Goal: Transaction & Acquisition: Book appointment/travel/reservation

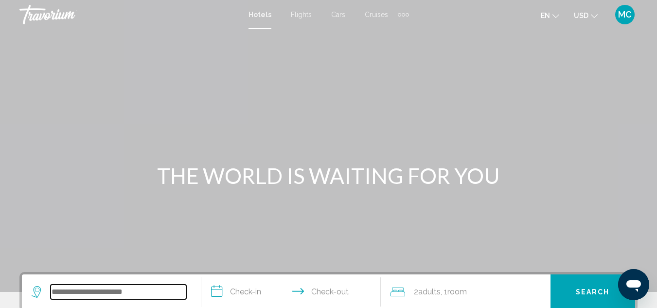
click at [118, 289] on input "Search widget" at bounding box center [119, 291] width 136 height 15
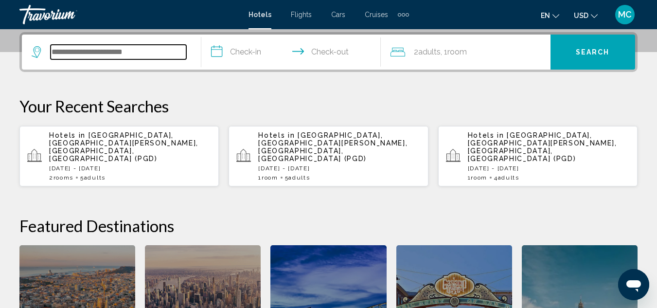
scroll to position [240, 0]
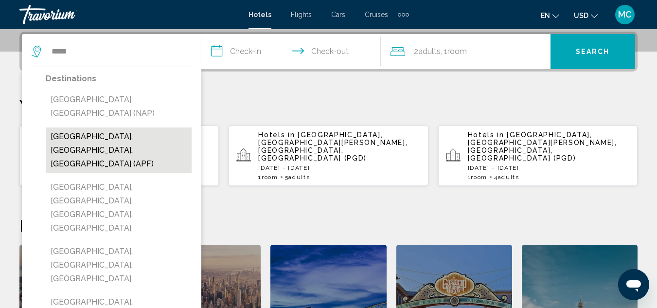
click at [139, 127] on button "[GEOGRAPHIC_DATA], [GEOGRAPHIC_DATA], [GEOGRAPHIC_DATA] (APF)" at bounding box center [119, 150] width 146 height 46
type input "**********"
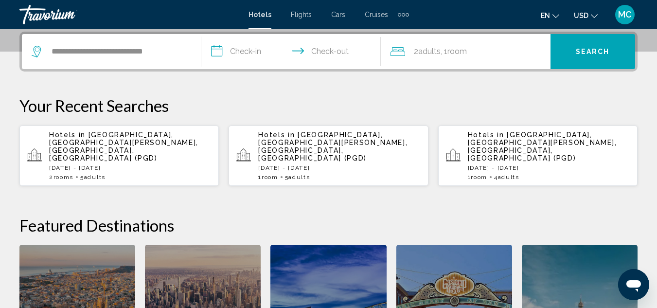
click at [220, 49] on input "**********" at bounding box center [292, 53] width 183 height 38
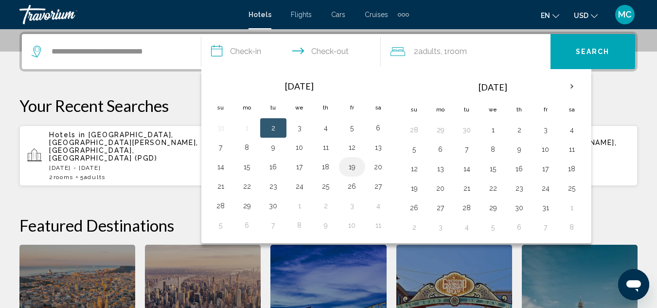
click at [355, 168] on button "19" at bounding box center [352, 167] width 16 height 14
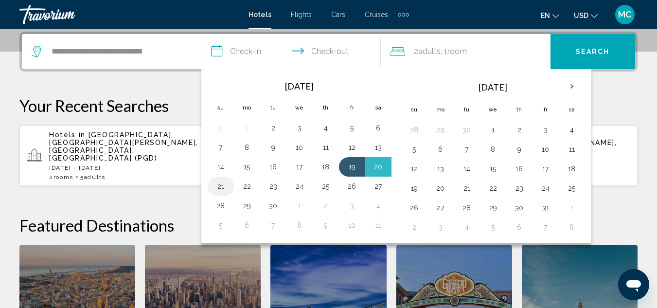
click at [221, 189] on button "21" at bounding box center [221, 186] width 16 height 14
type input "**********"
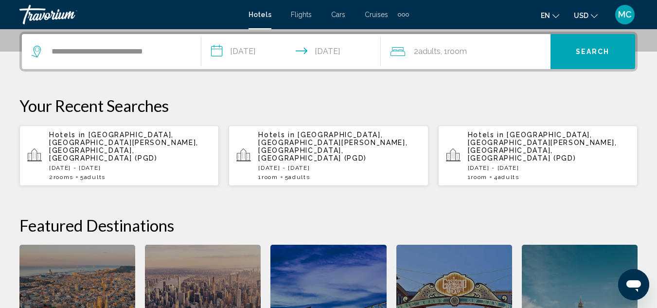
click at [474, 53] on div "2 Adult Adults , 1 Room rooms" at bounding box center [470, 52] width 160 height 14
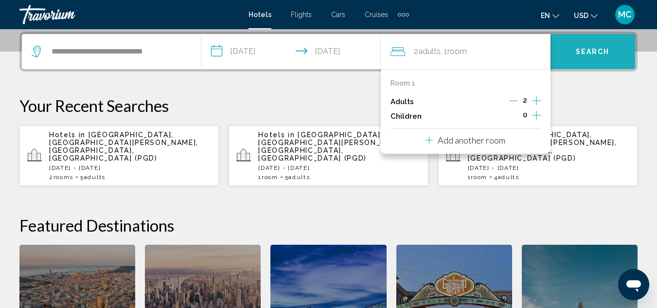
click at [588, 60] on button "Search" at bounding box center [592, 51] width 85 height 35
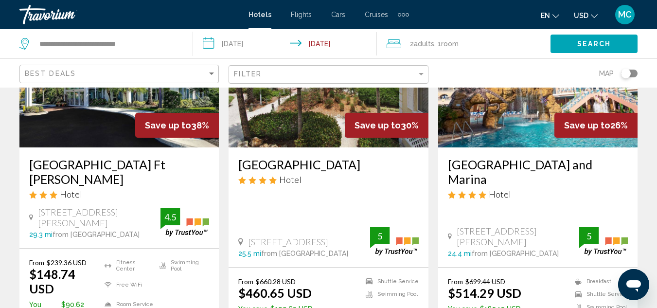
scroll to position [136, 0]
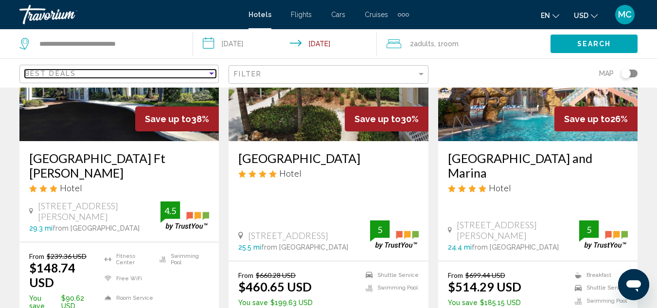
click at [89, 71] on div "Best Deals" at bounding box center [116, 74] width 182 height 8
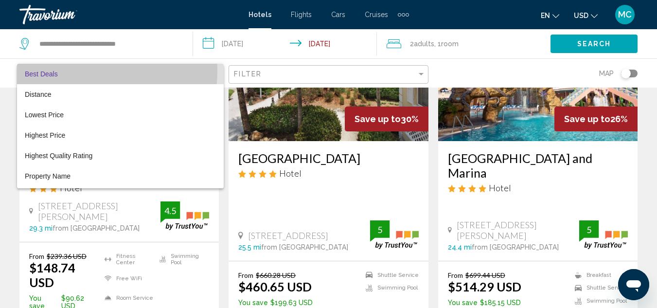
click at [89, 71] on span "Best Deals" at bounding box center [120, 74] width 191 height 20
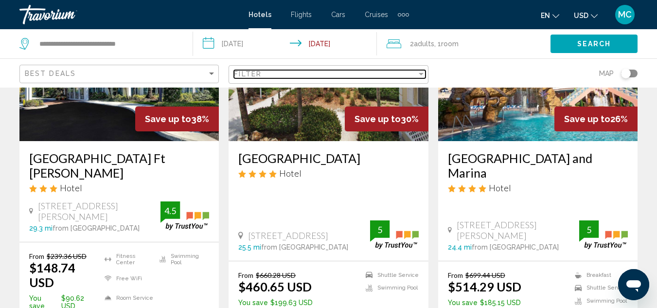
click at [346, 72] on div "Filter" at bounding box center [325, 74] width 182 height 8
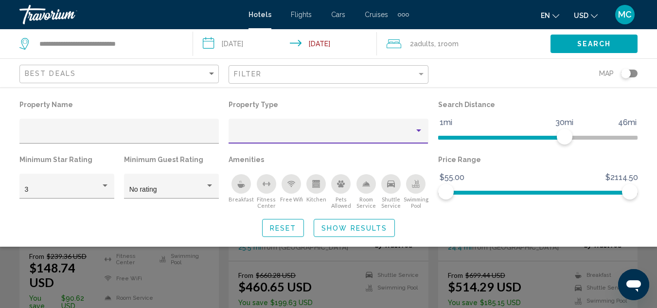
click at [417, 129] on div "Property type" at bounding box center [418, 130] width 5 height 2
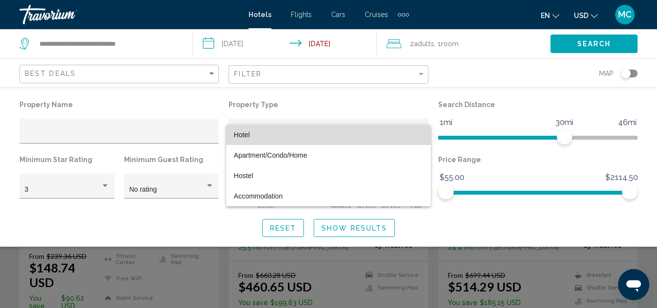
click at [342, 136] on span "Hotel" at bounding box center [328, 134] width 189 height 20
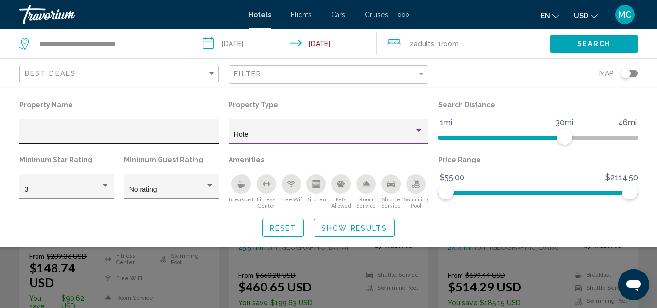
click at [138, 130] on div "Hotel Filters" at bounding box center [119, 134] width 189 height 20
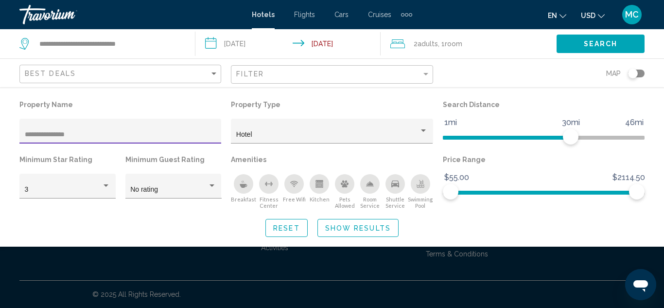
click at [607, 46] on span "Search" at bounding box center [601, 44] width 34 height 8
click at [592, 45] on span "Search" at bounding box center [601, 44] width 34 height 8
drag, startPoint x: 634, startPoint y: 196, endPoint x: 599, endPoint y: 197, distance: 35.5
click at [626, 197] on span "Hotel Filters" at bounding box center [634, 192] width 16 height 16
drag, startPoint x: 607, startPoint y: 192, endPoint x: 557, endPoint y: 196, distance: 50.8
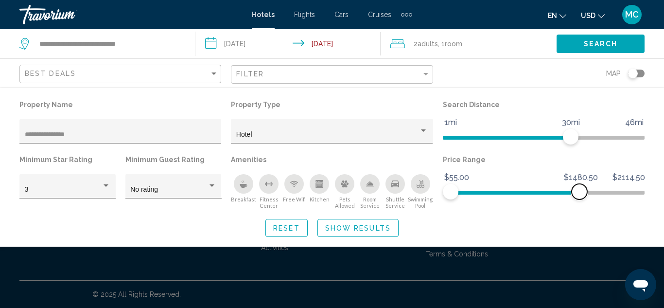
click at [572, 196] on span "Hotel Filters" at bounding box center [580, 192] width 16 height 16
drag, startPoint x: 565, startPoint y: 193, endPoint x: 441, endPoint y: 198, distance: 124.1
click at [441, 198] on div "Price Range $55.00 $2114.50 $55.00 $55.00 $55.00 - $55.00" at bounding box center [544, 181] width 212 height 56
click at [598, 47] on span "Search" at bounding box center [601, 44] width 34 height 8
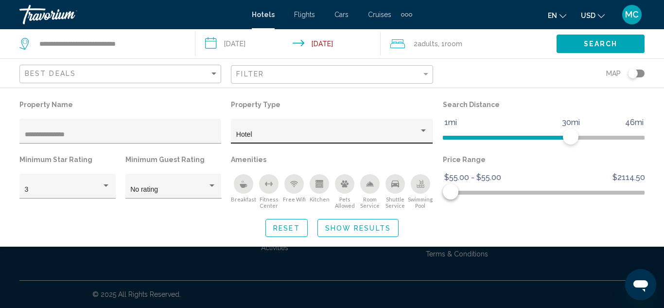
click at [424, 130] on div "Property type" at bounding box center [423, 130] width 5 height 2
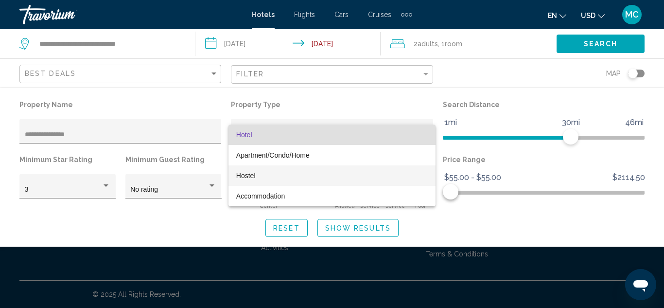
click at [350, 178] on span "Hostel" at bounding box center [332, 175] width 192 height 20
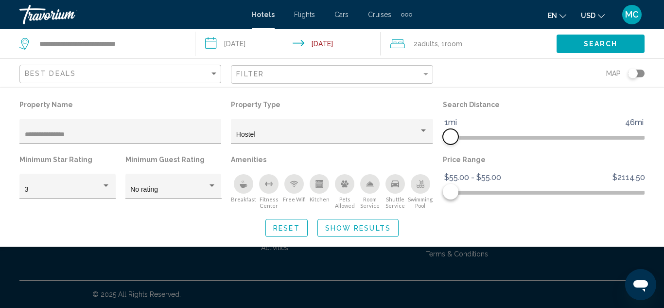
drag, startPoint x: 568, startPoint y: 135, endPoint x: 375, endPoint y: 146, distance: 193.3
click at [375, 146] on div "**********" at bounding box center [332, 153] width 635 height 111
click at [609, 37] on button "Search" at bounding box center [601, 44] width 88 height 18
click at [633, 74] on div "Toggle map" at bounding box center [633, 74] width 10 height 10
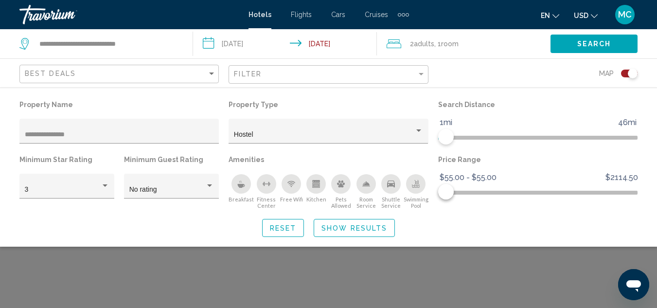
click at [624, 75] on div "Toggle map" at bounding box center [629, 74] width 17 height 8
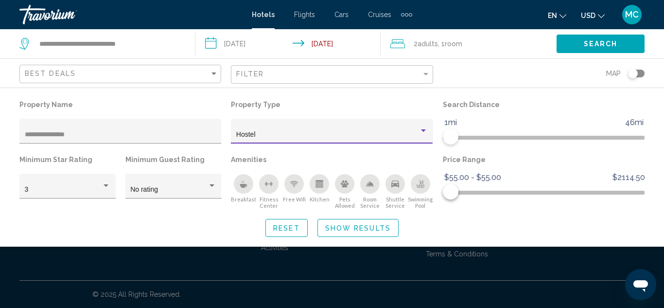
click at [425, 130] on div "Property type" at bounding box center [423, 130] width 5 height 2
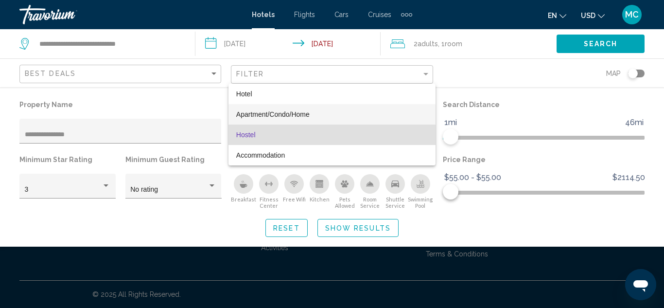
click at [338, 119] on span "Apartment/Condo/Home" at bounding box center [332, 114] width 192 height 20
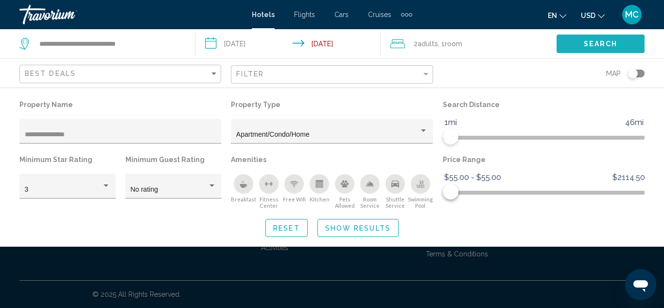
click at [590, 46] on span "Search" at bounding box center [601, 44] width 34 height 8
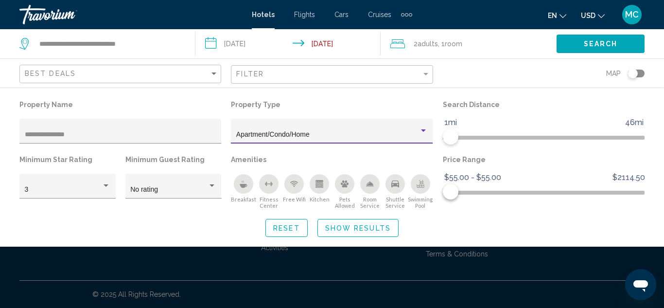
click at [425, 129] on div "Property type" at bounding box center [423, 130] width 5 height 2
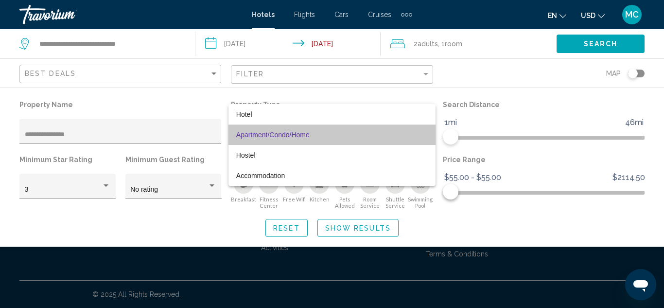
click at [347, 124] on span "Apartment/Condo/Home" at bounding box center [332, 134] width 192 height 20
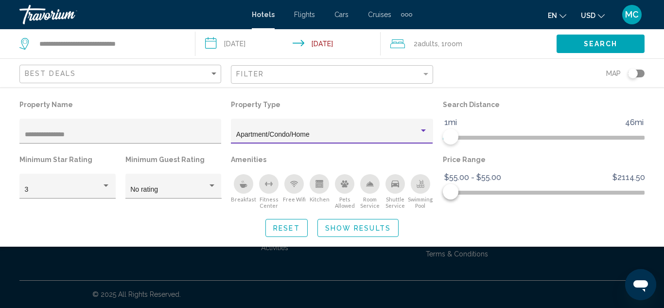
click at [425, 129] on div "Property type" at bounding box center [423, 130] width 5 height 2
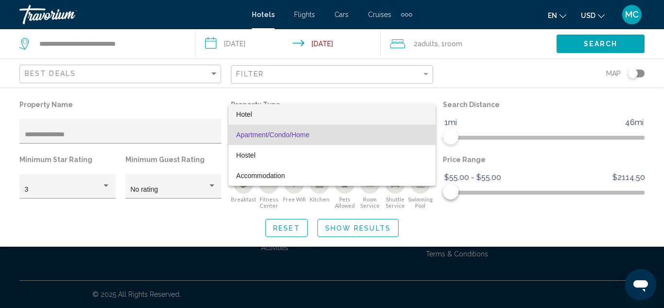
click at [385, 123] on span "Hotel" at bounding box center [332, 114] width 192 height 20
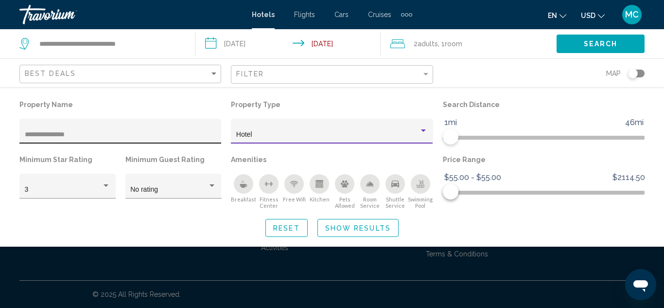
click at [137, 125] on div "**********" at bounding box center [121, 134] width 192 height 20
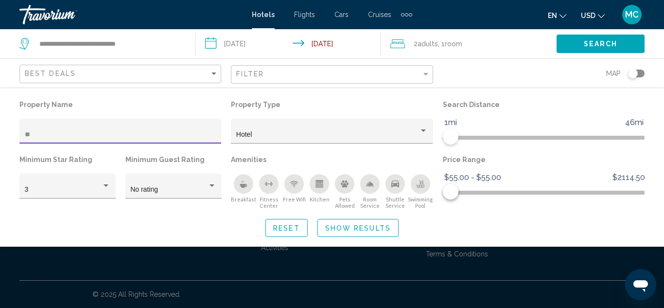
type input "*"
click at [585, 43] on span "Search" at bounding box center [601, 44] width 34 height 8
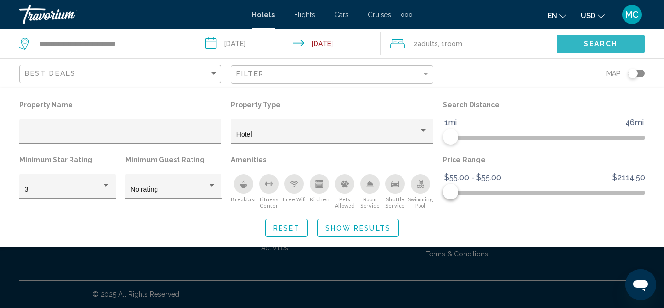
click at [585, 43] on span "Search" at bounding box center [601, 44] width 34 height 8
drag, startPoint x: 584, startPoint y: 43, endPoint x: 592, endPoint y: 90, distance: 47.7
click at [592, 58] on div "**********" at bounding box center [332, 43] width 664 height 29
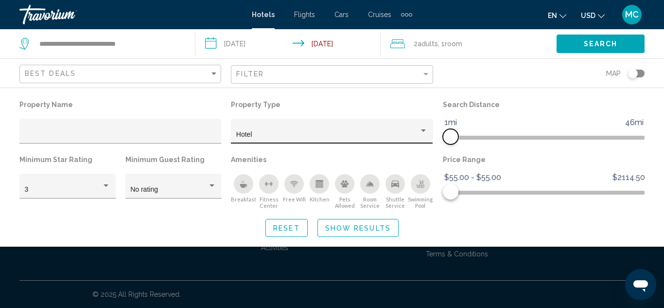
drag, startPoint x: 483, startPoint y: 130, endPoint x: 408, endPoint y: 136, distance: 74.6
click at [408, 136] on div "Property Name Property Type Hotel Search Distance 1mi 46mi 1mi Minimum Star Rat…" at bounding box center [332, 153] width 635 height 111
click at [661, 44] on div "Search" at bounding box center [610, 43] width 107 height 29
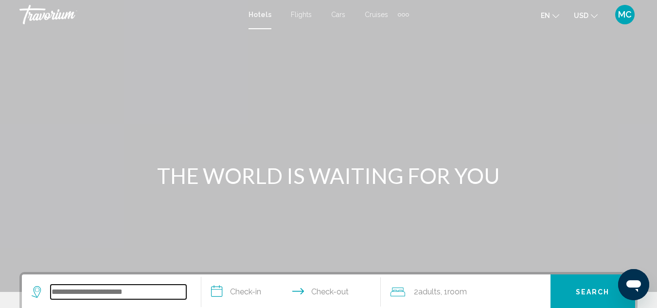
click at [140, 295] on input "Search widget" at bounding box center [119, 291] width 136 height 15
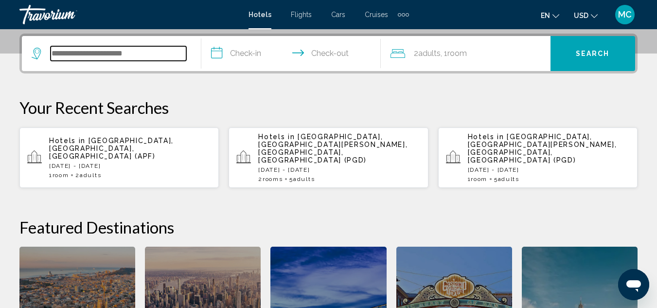
scroll to position [240, 0]
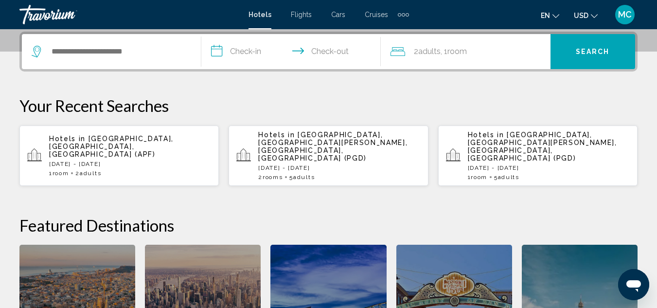
click at [171, 170] on div "1 Room rooms 2 Adult Adults" at bounding box center [130, 173] width 162 height 7
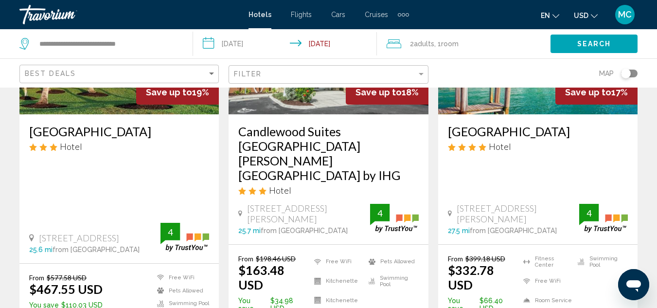
scroll to position [1381, 0]
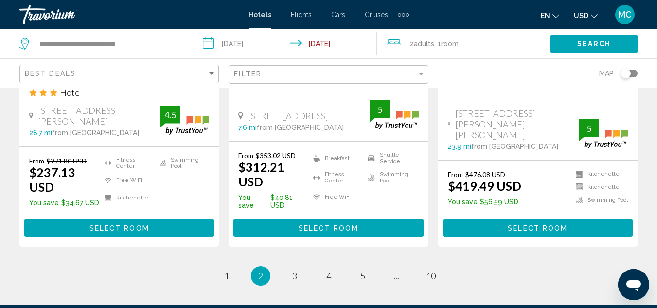
scroll to position [1420, 0]
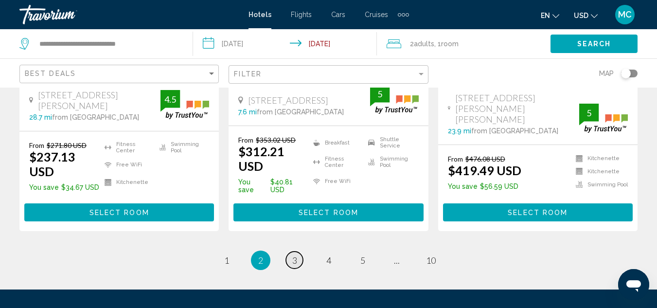
click at [294, 255] on span "3" at bounding box center [294, 260] width 5 height 11
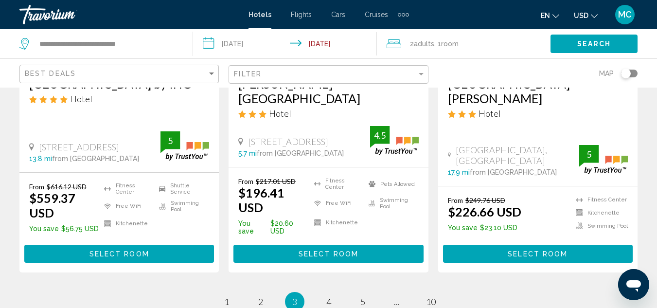
scroll to position [1381, 0]
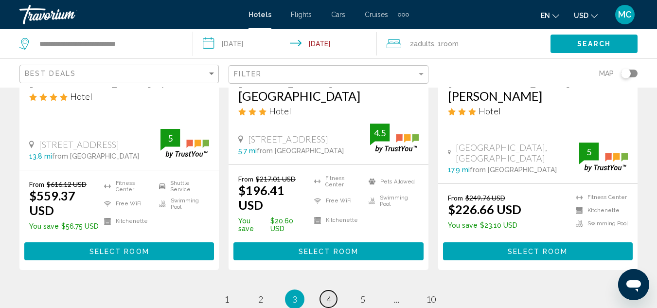
click at [326, 294] on span "4" at bounding box center [328, 299] width 5 height 11
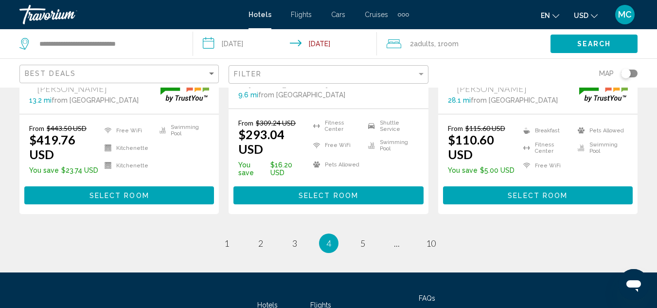
scroll to position [1480, 0]
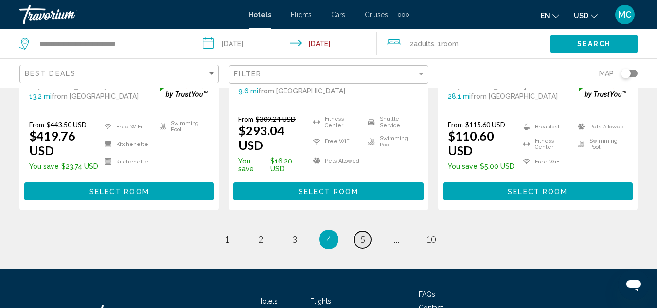
click at [358, 231] on link "page 5" at bounding box center [362, 239] width 17 height 17
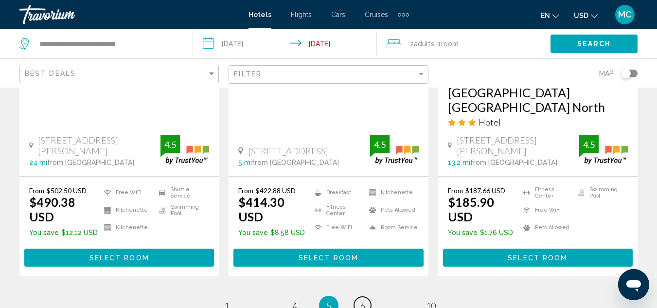
scroll to position [1475, 0]
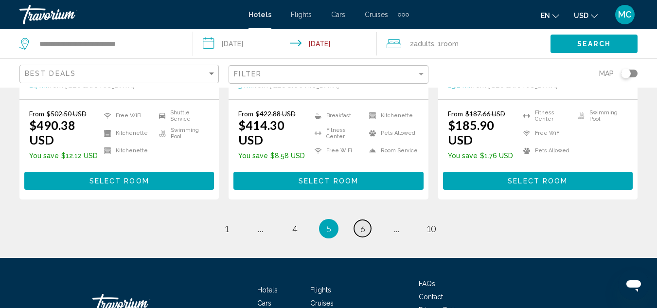
click at [368, 220] on link "page 6" at bounding box center [362, 228] width 17 height 17
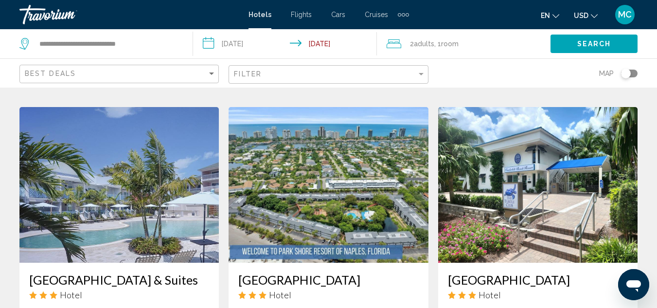
scroll to position [1167, 0]
